Goal: Task Accomplishment & Management: Use online tool/utility

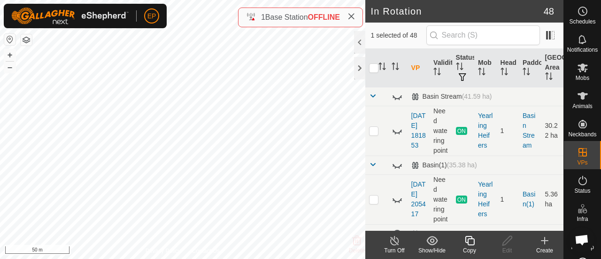
click at [468, 243] on icon at bounding box center [468, 240] width 9 height 9
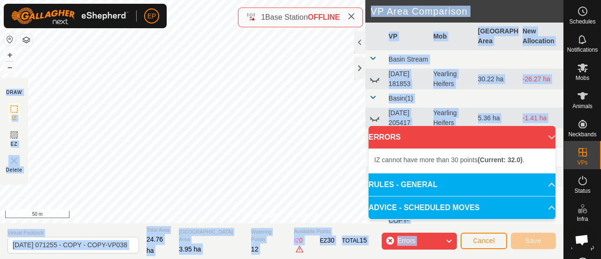
click at [235, 21] on div "Privacy Policy Contact Us Type: Inclusion Zone undefined Animal + – ⇧ i 50 m DR…" at bounding box center [281, 129] width 563 height 259
drag, startPoint x: 245, startPoint y: 26, endPoint x: 238, endPoint y: 16, distance: 12.1
click at [238, 16] on div "Privacy Policy Contact Us Type: Inclusion Zone undefined Animal + – ⇧ i 50 m DR…" at bounding box center [281, 129] width 563 height 259
click at [238, 22] on div "Privacy Policy Contact Us Type: Inclusion Zone undefined Animal + – ⇧ i 50 m DR…" at bounding box center [281, 129] width 563 height 259
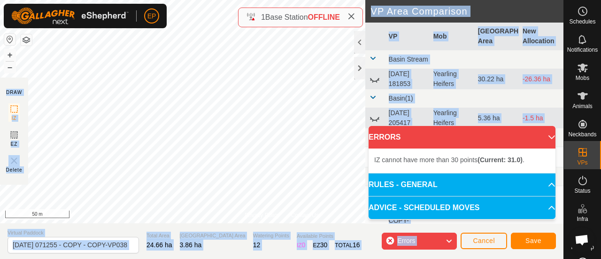
click at [241, 21] on div "Privacy Policy Contact Us IZ interior angle must be smaller than 280° (Current:…" at bounding box center [281, 129] width 563 height 259
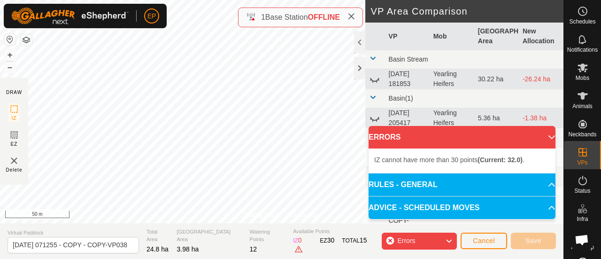
click at [354, 16] on icon at bounding box center [351, 17] width 8 height 8
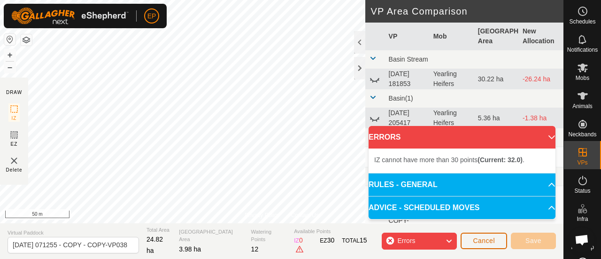
click at [480, 243] on span "Cancel" at bounding box center [483, 240] width 22 height 8
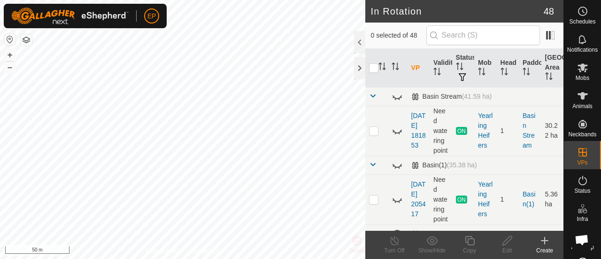
checkbox input "true"
click at [464, 245] on icon at bounding box center [470, 240] width 12 height 11
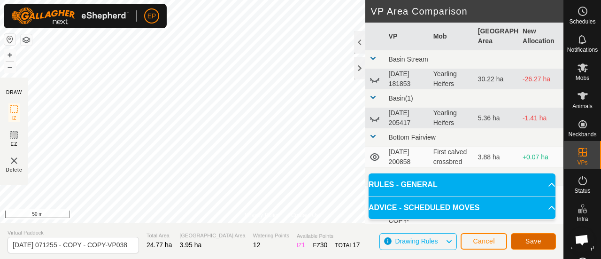
click at [529, 240] on span "Save" at bounding box center [533, 241] width 16 height 8
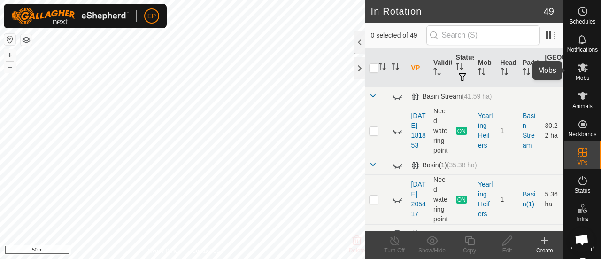
click at [578, 71] on icon at bounding box center [582, 67] width 11 height 11
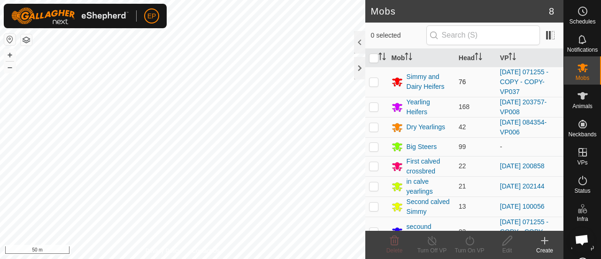
click at [372, 80] on p-checkbox at bounding box center [373, 82] width 9 height 8
checkbox input "true"
click at [467, 242] on icon at bounding box center [470, 240] width 12 height 11
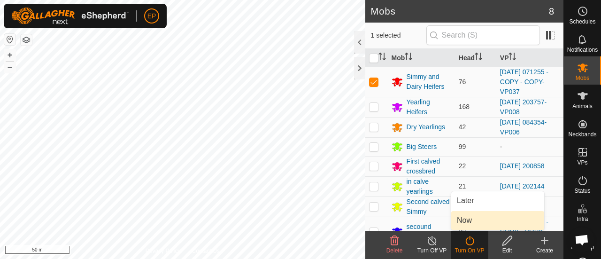
click at [464, 219] on link "Now" at bounding box center [497, 220] width 93 height 19
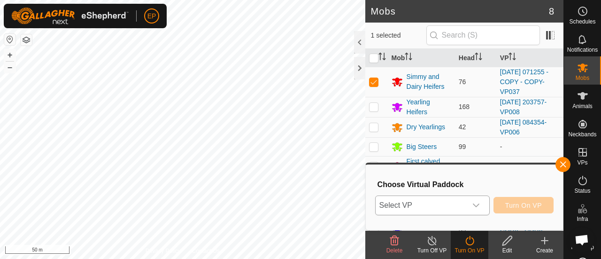
click at [469, 205] on div "dropdown trigger" at bounding box center [475, 205] width 19 height 19
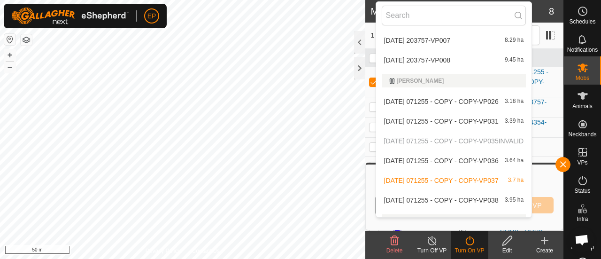
scroll to position [740, 0]
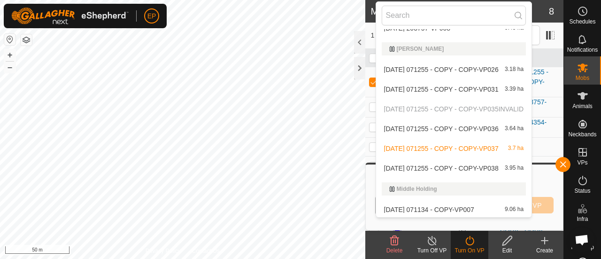
click at [491, 165] on li "[DATE] 071255 - COPY - COPY-VP038 3.95 ha" at bounding box center [454, 168] width 156 height 19
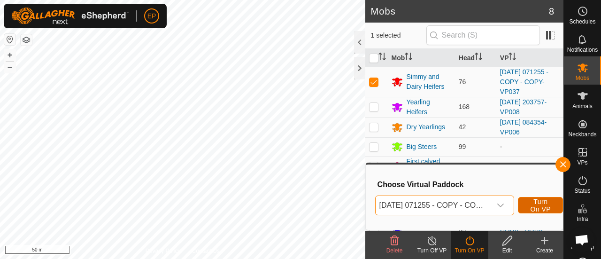
click at [540, 204] on span "Turn On VP" at bounding box center [540, 205] width 22 height 15
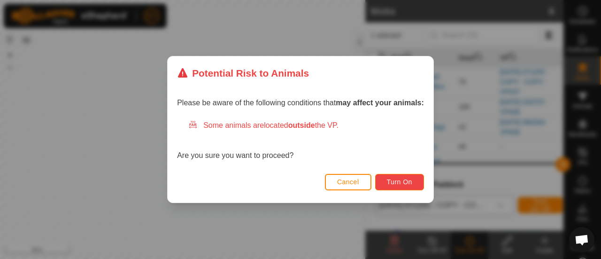
click at [410, 181] on span "Turn On" at bounding box center [399, 182] width 25 height 8
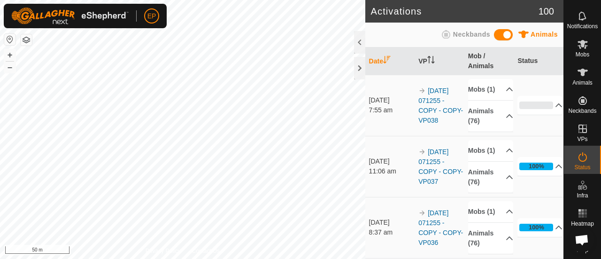
scroll to position [30, 0]
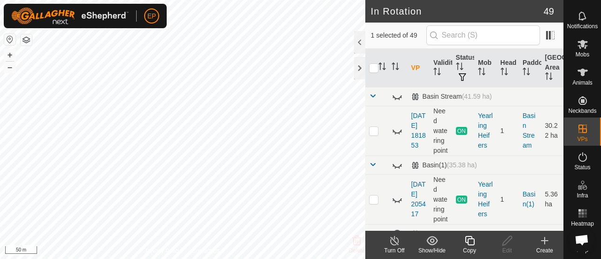
click at [472, 239] on icon at bounding box center [470, 240] width 12 height 11
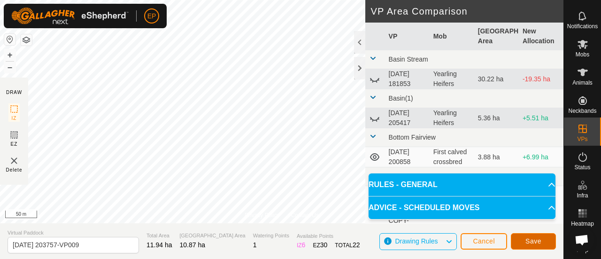
click at [534, 240] on span "Save" at bounding box center [533, 241] width 16 height 8
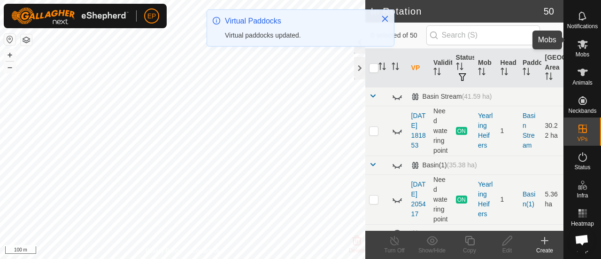
click at [581, 40] on icon at bounding box center [582, 44] width 10 height 9
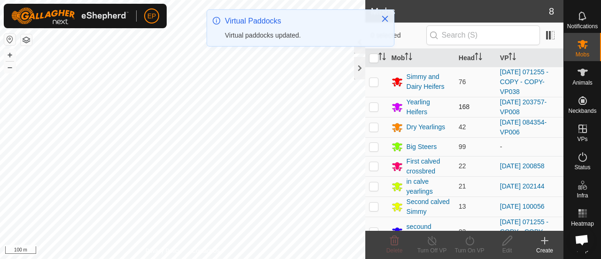
click at [373, 104] on p-checkbox at bounding box center [373, 107] width 9 height 8
checkbox input "true"
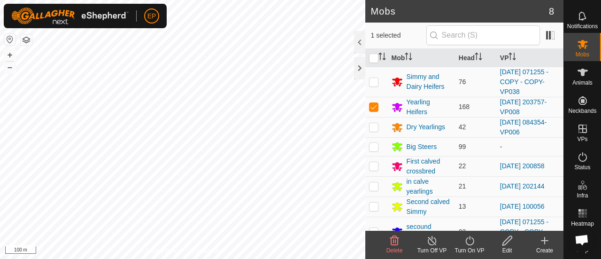
click at [469, 244] on icon at bounding box center [469, 240] width 8 height 9
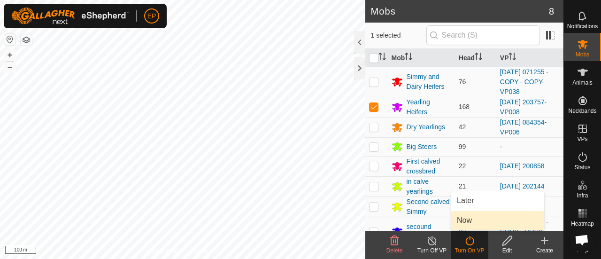
click at [467, 222] on link "Now" at bounding box center [497, 220] width 93 height 19
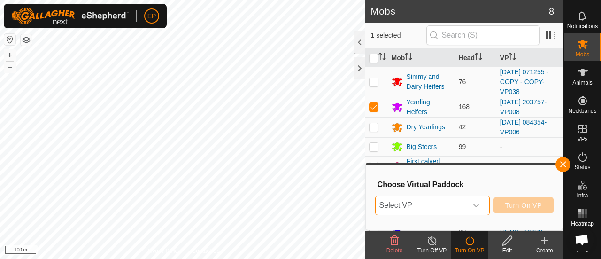
click at [466, 203] on span "Select VP" at bounding box center [420, 205] width 91 height 19
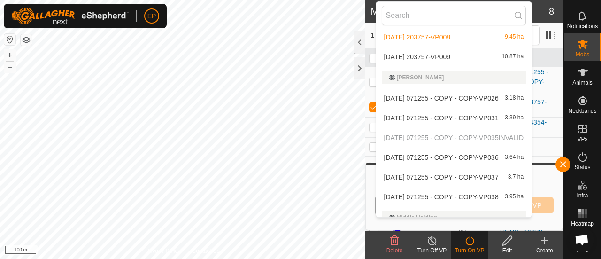
scroll to position [739, 0]
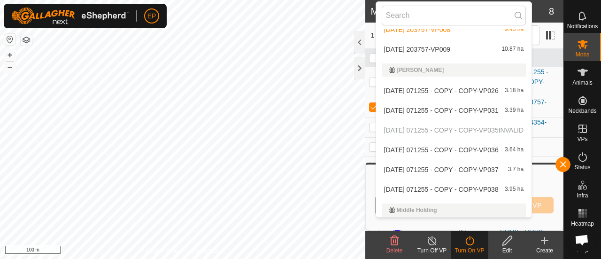
click at [458, 45] on li "[DATE] 203757-VP009 10.87 ha" at bounding box center [454, 49] width 156 height 19
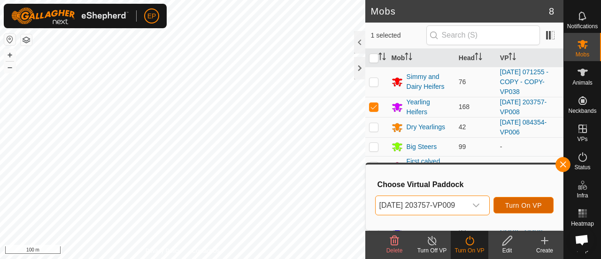
click at [517, 205] on span "Turn On VP" at bounding box center [523, 205] width 37 height 8
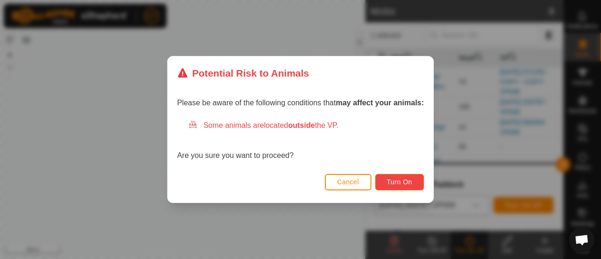
click at [395, 181] on span "Turn On" at bounding box center [399, 182] width 25 height 8
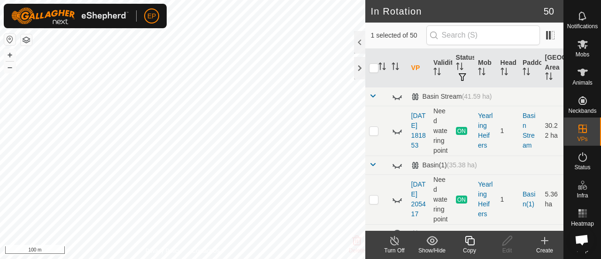
click at [469, 240] on icon at bounding box center [470, 240] width 12 height 11
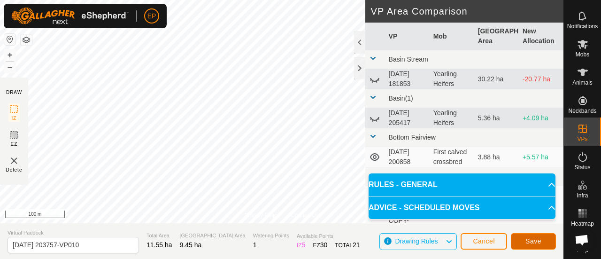
click at [532, 238] on span "Save" at bounding box center [533, 241] width 16 height 8
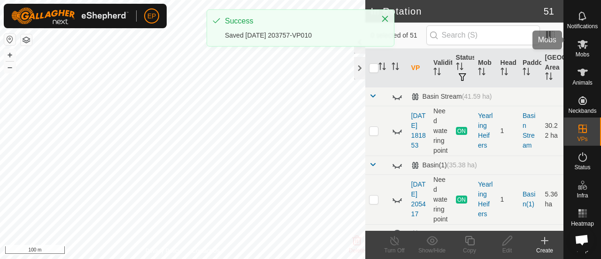
click at [582, 40] on icon at bounding box center [582, 43] width 11 height 11
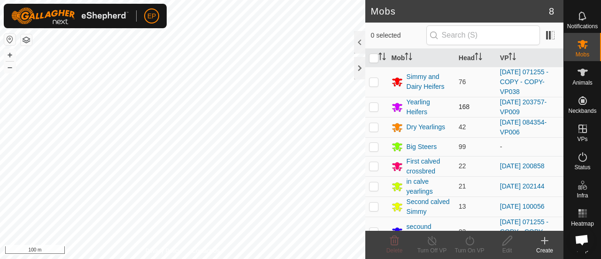
click at [370, 107] on p-checkbox at bounding box center [373, 107] width 9 height 8
checkbox input "true"
click at [471, 236] on icon at bounding box center [470, 240] width 12 height 11
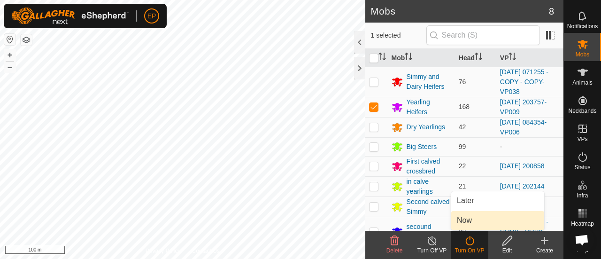
click at [467, 219] on link "Now" at bounding box center [497, 220] width 93 height 19
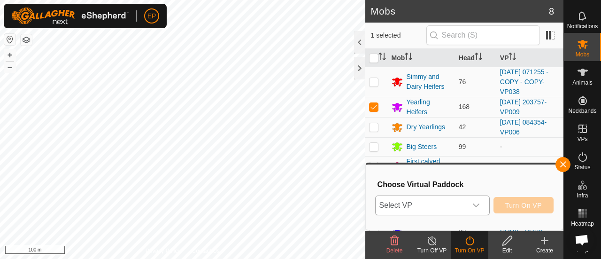
click at [458, 203] on span "Select VP" at bounding box center [420, 205] width 91 height 19
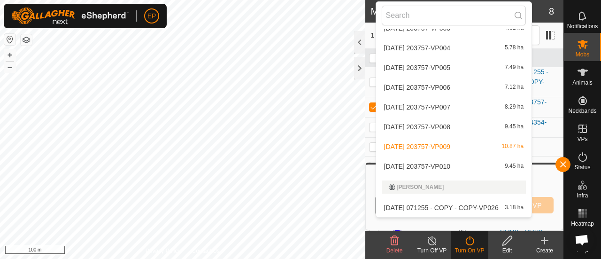
scroll to position [637, 0]
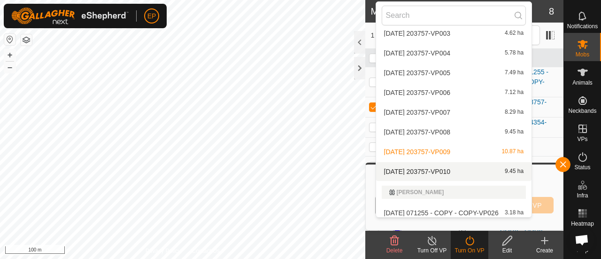
click at [428, 165] on li "[DATE] 203757-VP010 9.45 ha" at bounding box center [454, 171] width 156 height 19
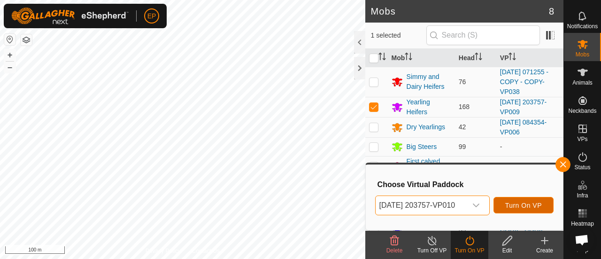
click at [525, 203] on span "Turn On VP" at bounding box center [523, 205] width 37 height 8
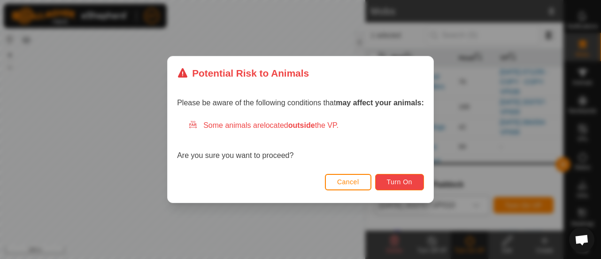
click at [406, 186] on button "Turn On" at bounding box center [399, 182] width 49 height 16
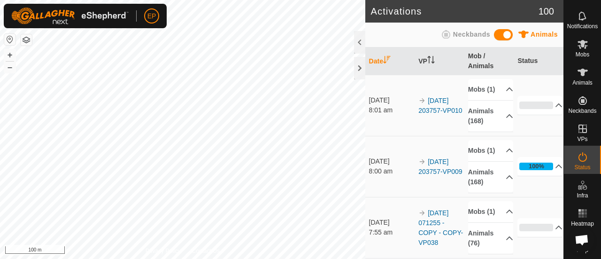
scroll to position [30, 0]
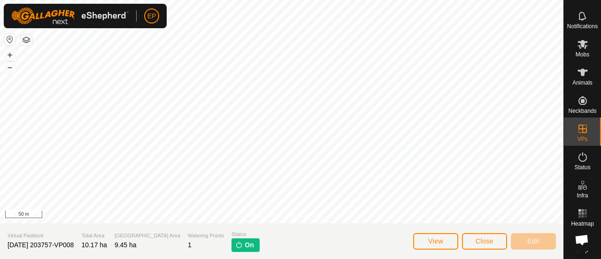
scroll to position [29, 0]
